Goal: Task Accomplishment & Management: Use online tool/utility

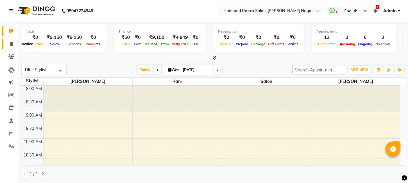
click at [12, 45] on icon at bounding box center [11, 44] width 3 height 5
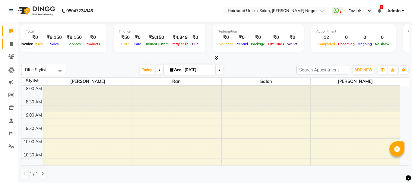
select select "service"
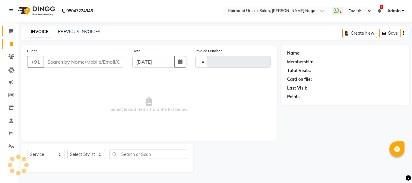
type input "0971"
select select "754"
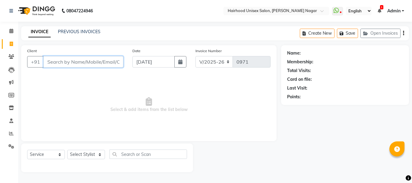
click at [84, 64] on input "Client" at bounding box center [83, 61] width 80 height 11
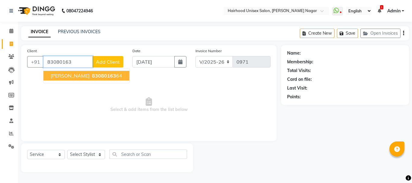
click at [81, 74] on span "[PERSON_NAME]" at bounding box center [70, 76] width 39 height 6
type input "8308016364"
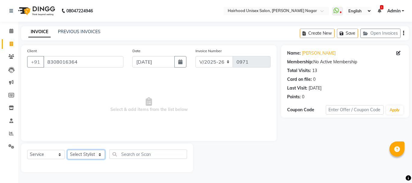
click at [83, 153] on select "Select Stylist [PERSON_NAME] Rani Salon [PERSON_NAME]" at bounding box center [86, 154] width 38 height 9
select select "12325"
click at [67, 150] on select "Select Stylist [PERSON_NAME] Rani Salon [PERSON_NAME]" at bounding box center [86, 154] width 38 height 9
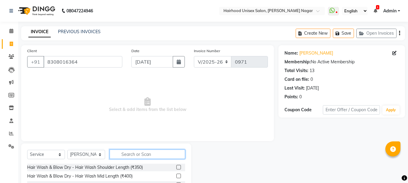
click at [124, 154] on input "text" at bounding box center [147, 154] width 75 height 9
type input "beard"
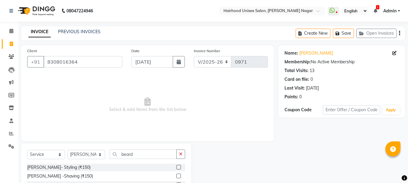
click at [178, 167] on label at bounding box center [178, 167] width 5 height 5
click at [178, 167] on input "checkbox" at bounding box center [178, 168] width 4 height 4
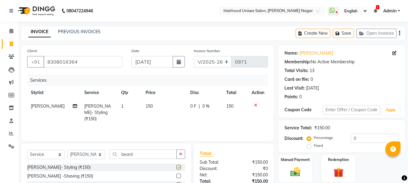
checkbox input "false"
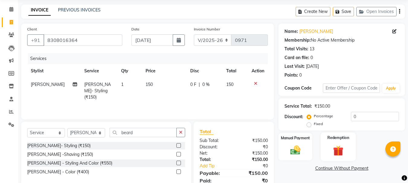
scroll to position [46, 0]
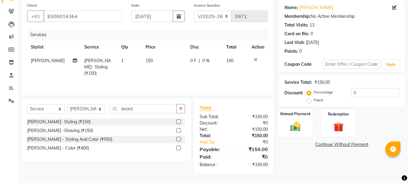
click at [293, 130] on img at bounding box center [295, 126] width 17 height 12
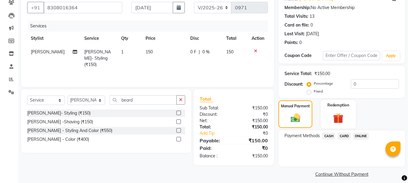
scroll to position [59, 0]
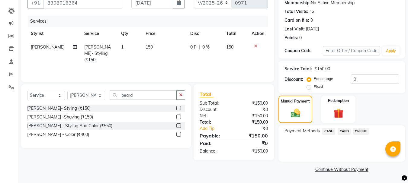
click at [361, 131] on span "ONLINE" at bounding box center [361, 131] width 16 height 7
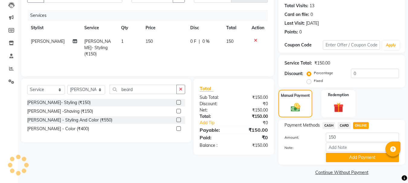
scroll to position [68, 0]
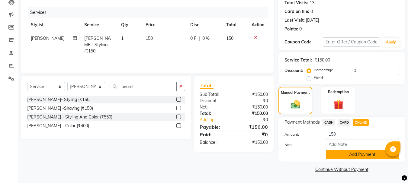
click at [359, 151] on button "Add Payment" at bounding box center [362, 154] width 73 height 9
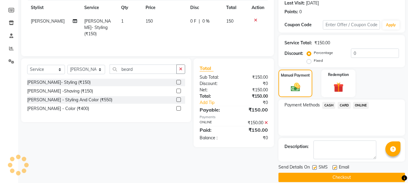
scroll to position [93, 0]
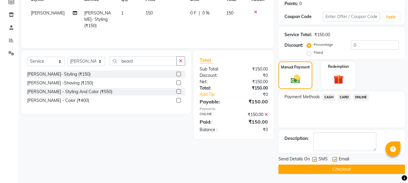
click at [351, 170] on button "Checkout" at bounding box center [341, 169] width 127 height 9
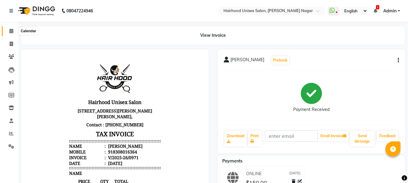
click at [11, 30] on icon at bounding box center [11, 31] width 4 height 5
